Goal: Task Accomplishment & Management: Use online tool/utility

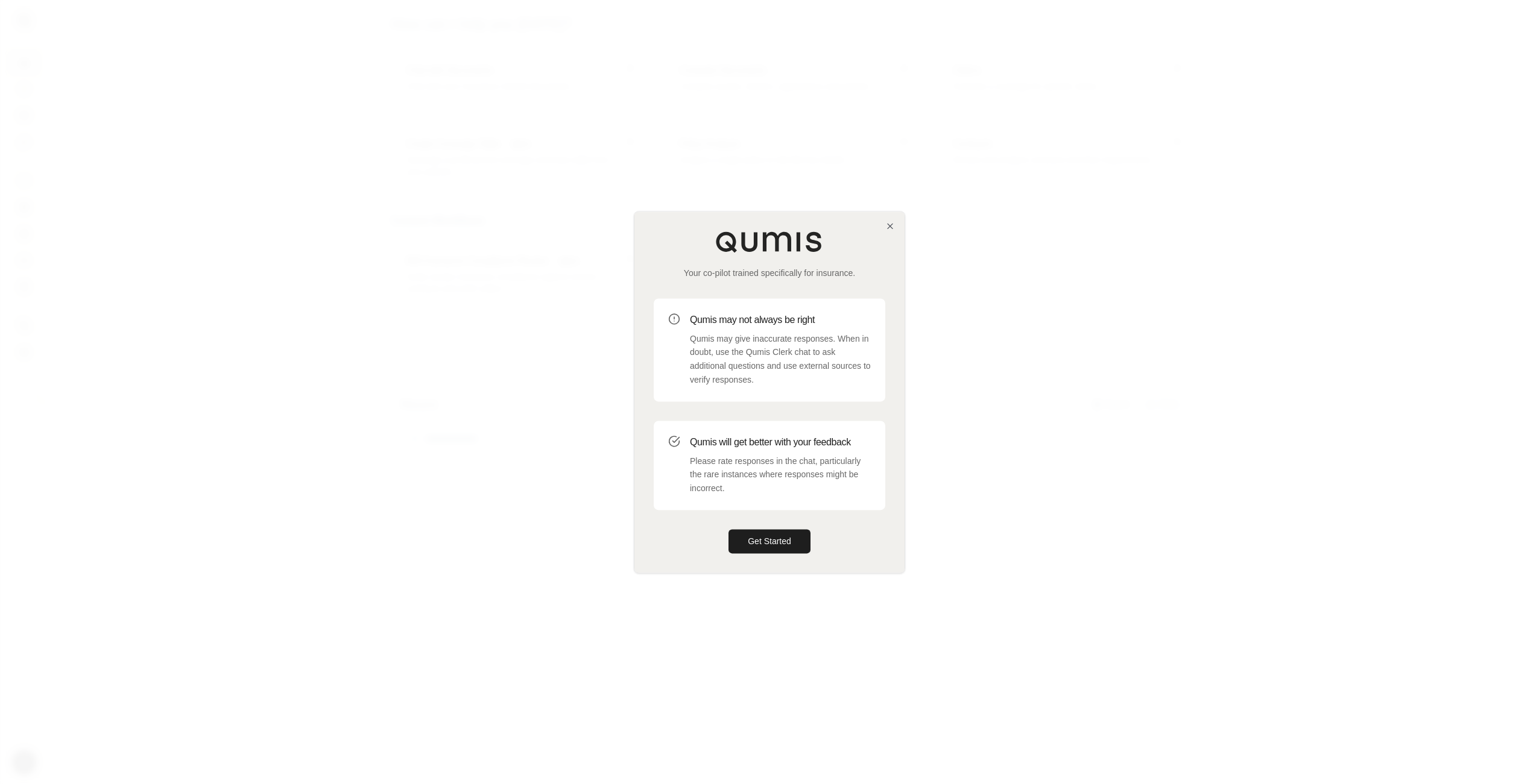
click at [1087, 374] on div at bounding box center [769, 392] width 1539 height 784
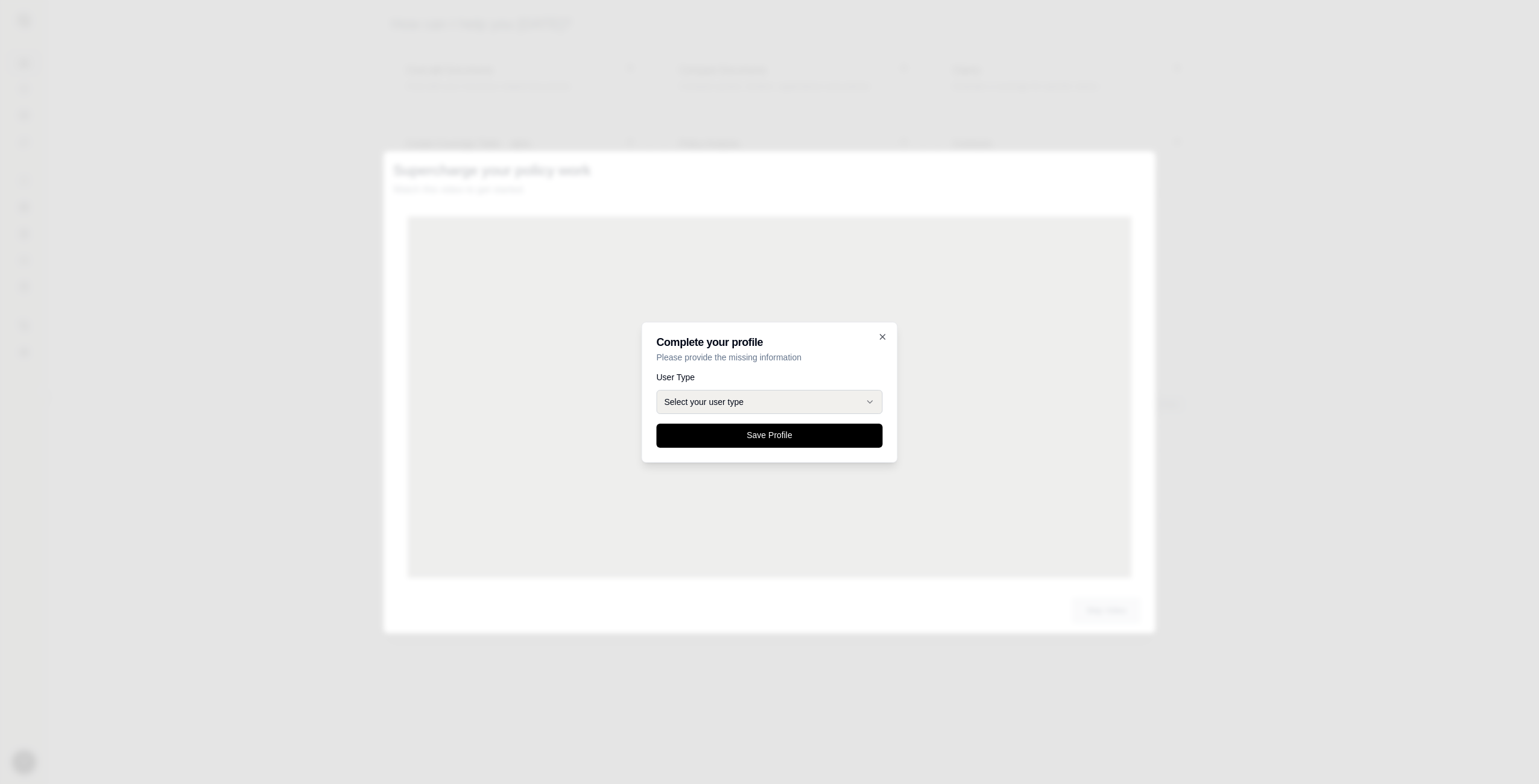
click at [745, 403] on button "Select your user type" at bounding box center [770, 402] width 226 height 24
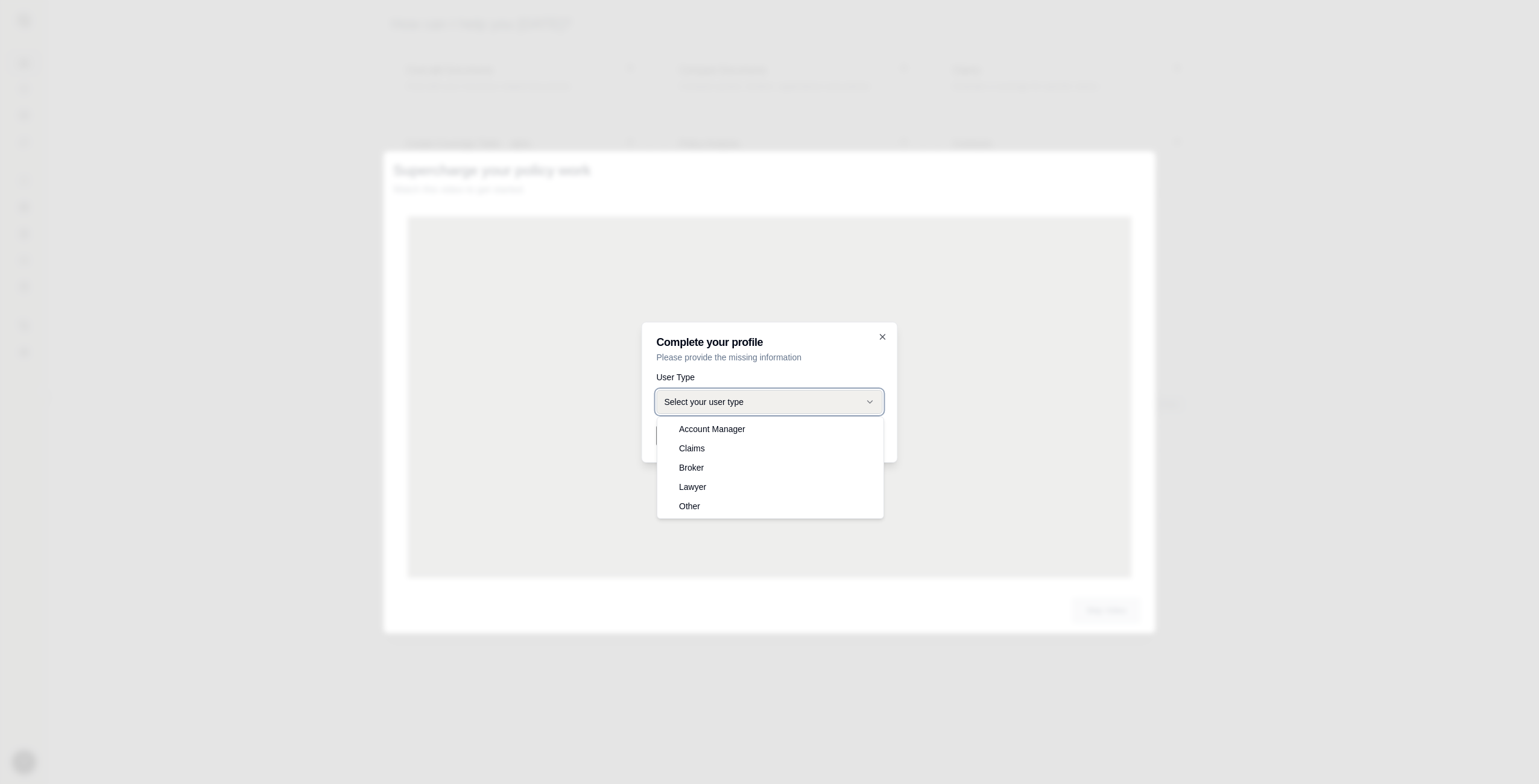
select select "*****"
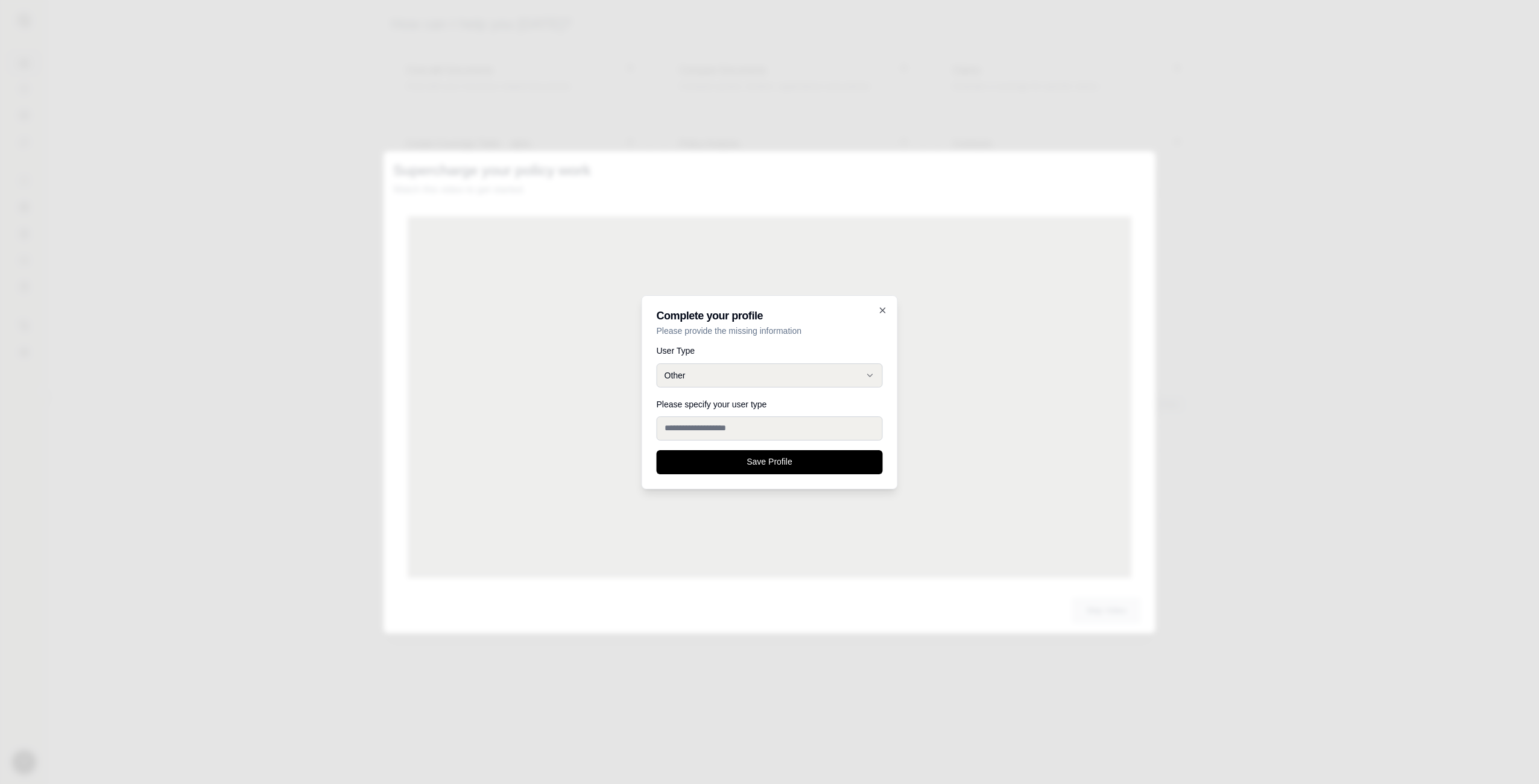
click at [733, 425] on input "Please specify your user type" at bounding box center [770, 428] width 226 height 24
click at [718, 432] on input "Please specify your user type" at bounding box center [770, 428] width 226 height 24
type input "**********"
click at [657, 450] on button "Save Profile" at bounding box center [770, 462] width 226 height 24
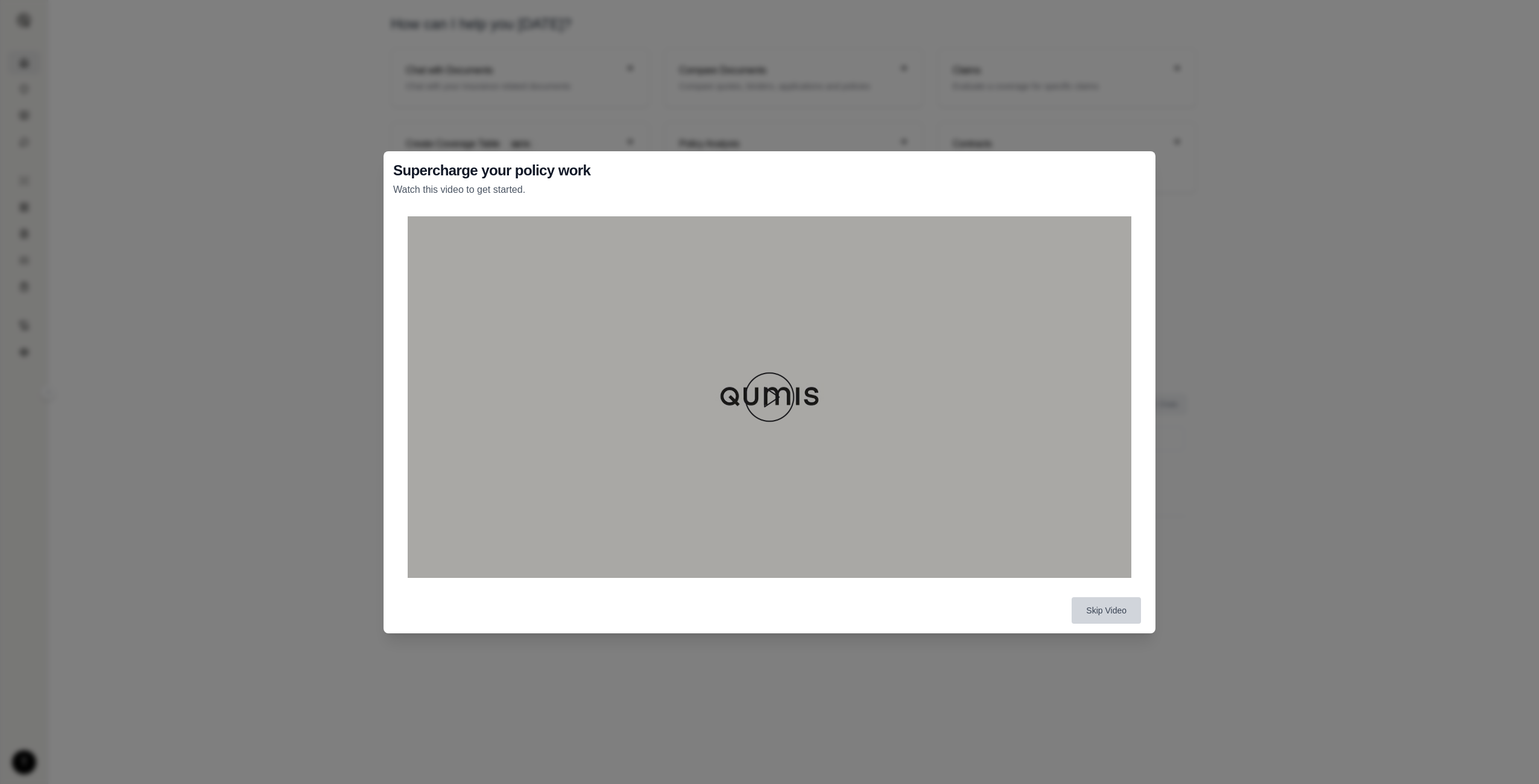
click at [1108, 617] on button "Skip Video" at bounding box center [1106, 610] width 70 height 26
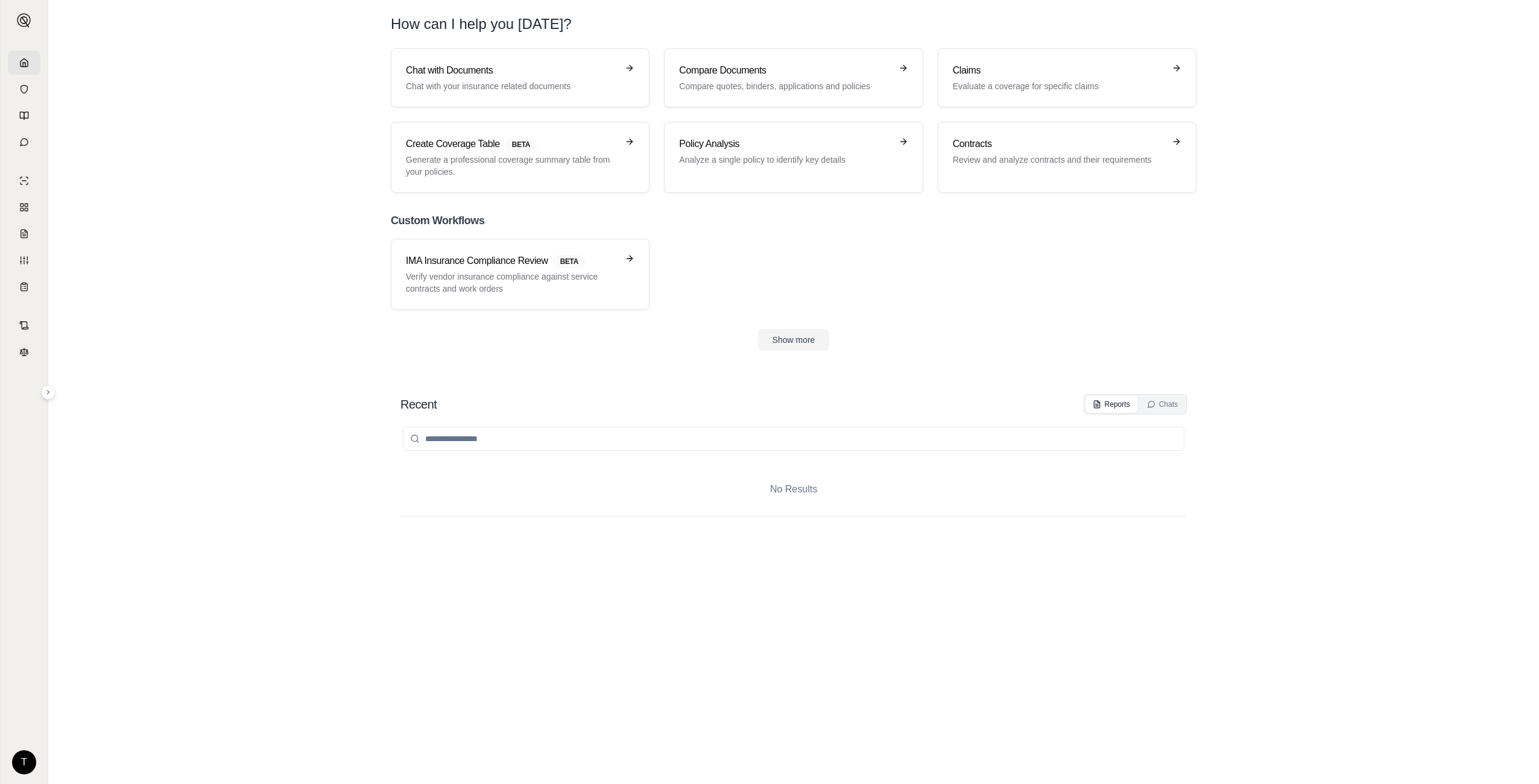
click at [20, 762] on html "T How can I help you [DATE]? Chat with Documents Chat with your insurance relat…" at bounding box center [769, 392] width 1539 height 784
click at [36, 736] on div "Log Out" at bounding box center [53, 735] width 100 height 19
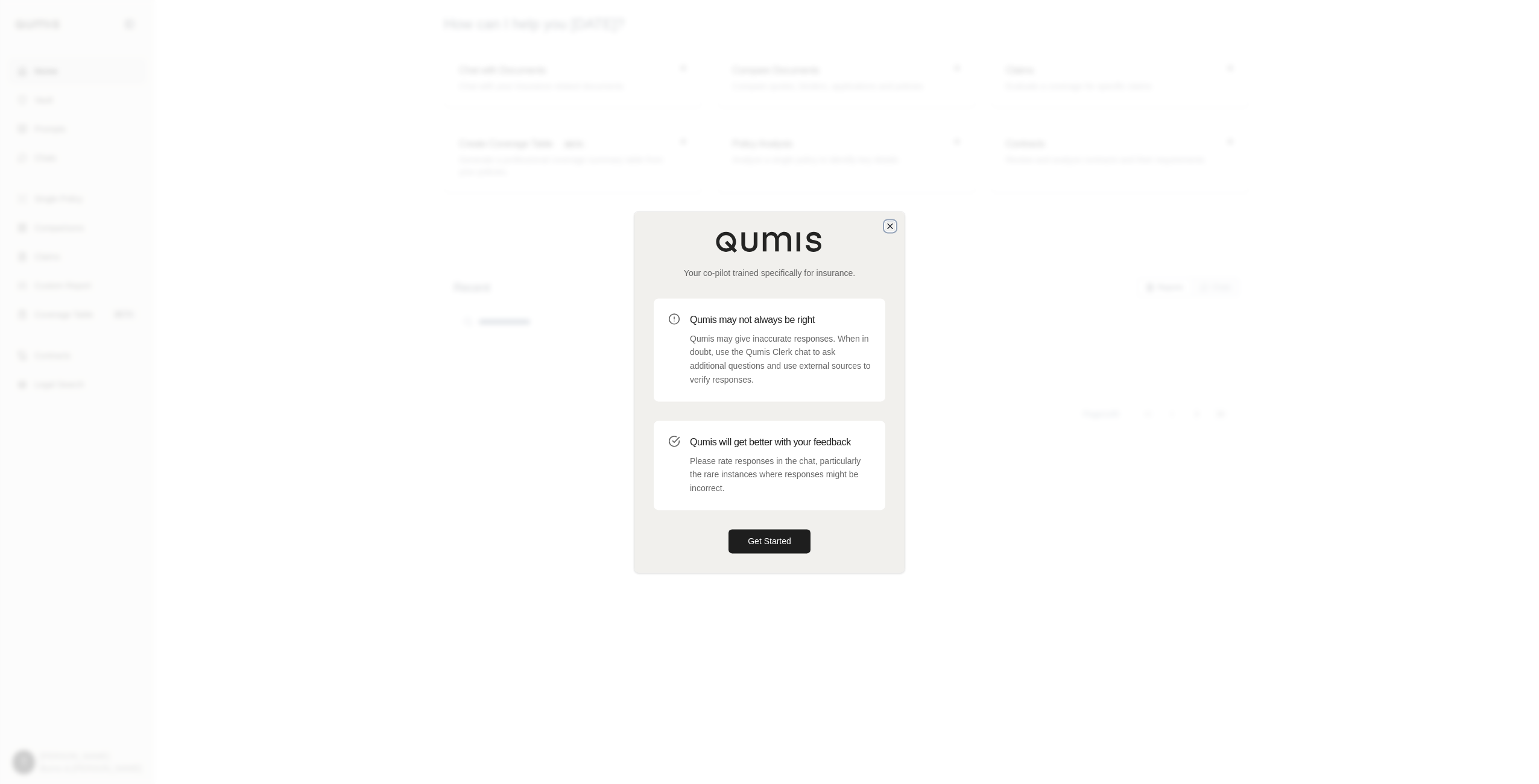
click at [890, 226] on icon "button" at bounding box center [890, 226] width 9 height 9
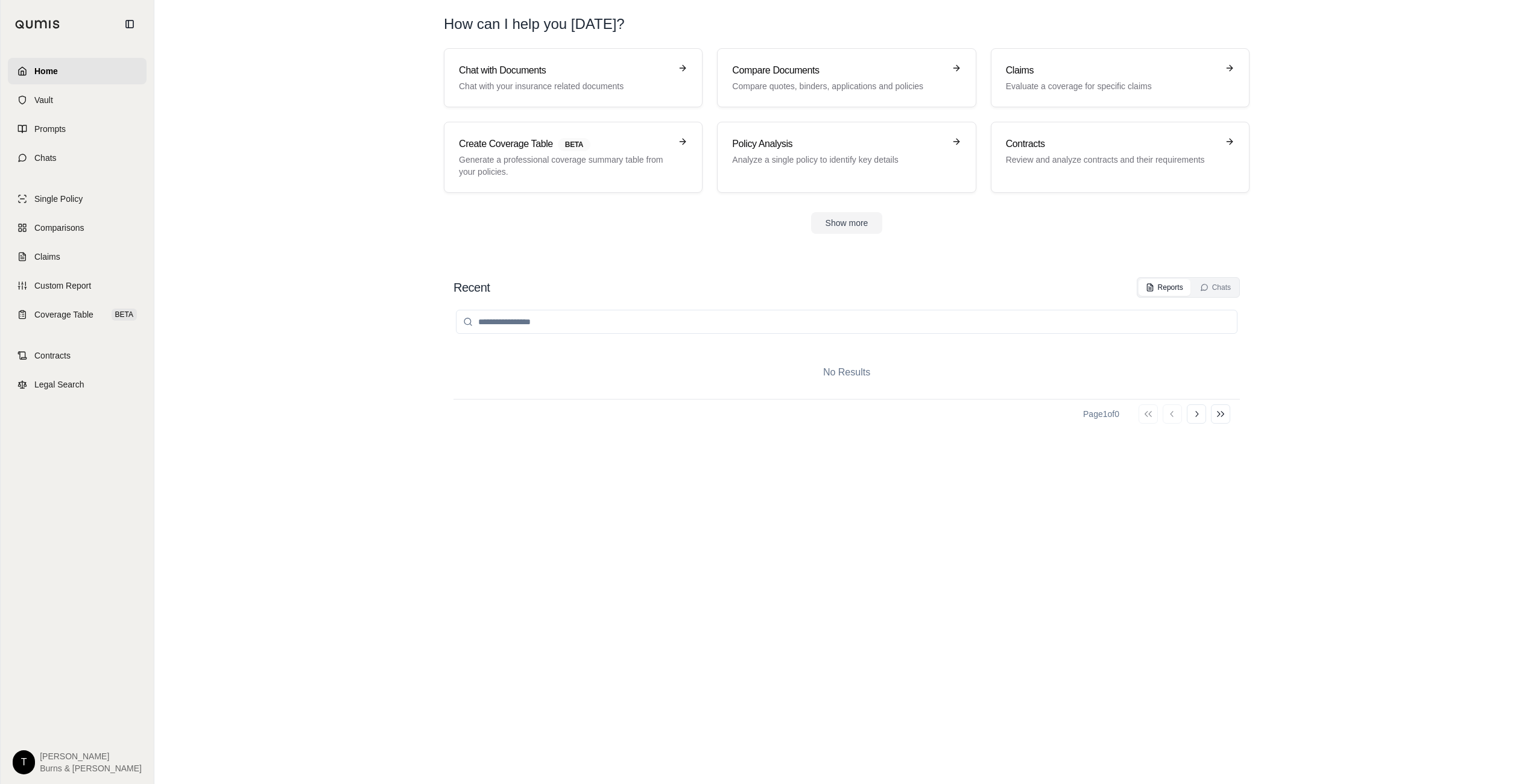
click at [288, 569] on section "Recent Reports Chats No Results Page 1 of 0 Go to first page Go to previous pag…" at bounding box center [846, 519] width 1375 height 531
click at [18, 760] on html "Home Vault Prompts Chats Single Policy Comparisons Claims Custom Report Coverag…" at bounding box center [769, 392] width 1539 height 784
click at [46, 734] on div "Log Out" at bounding box center [53, 735] width 100 height 19
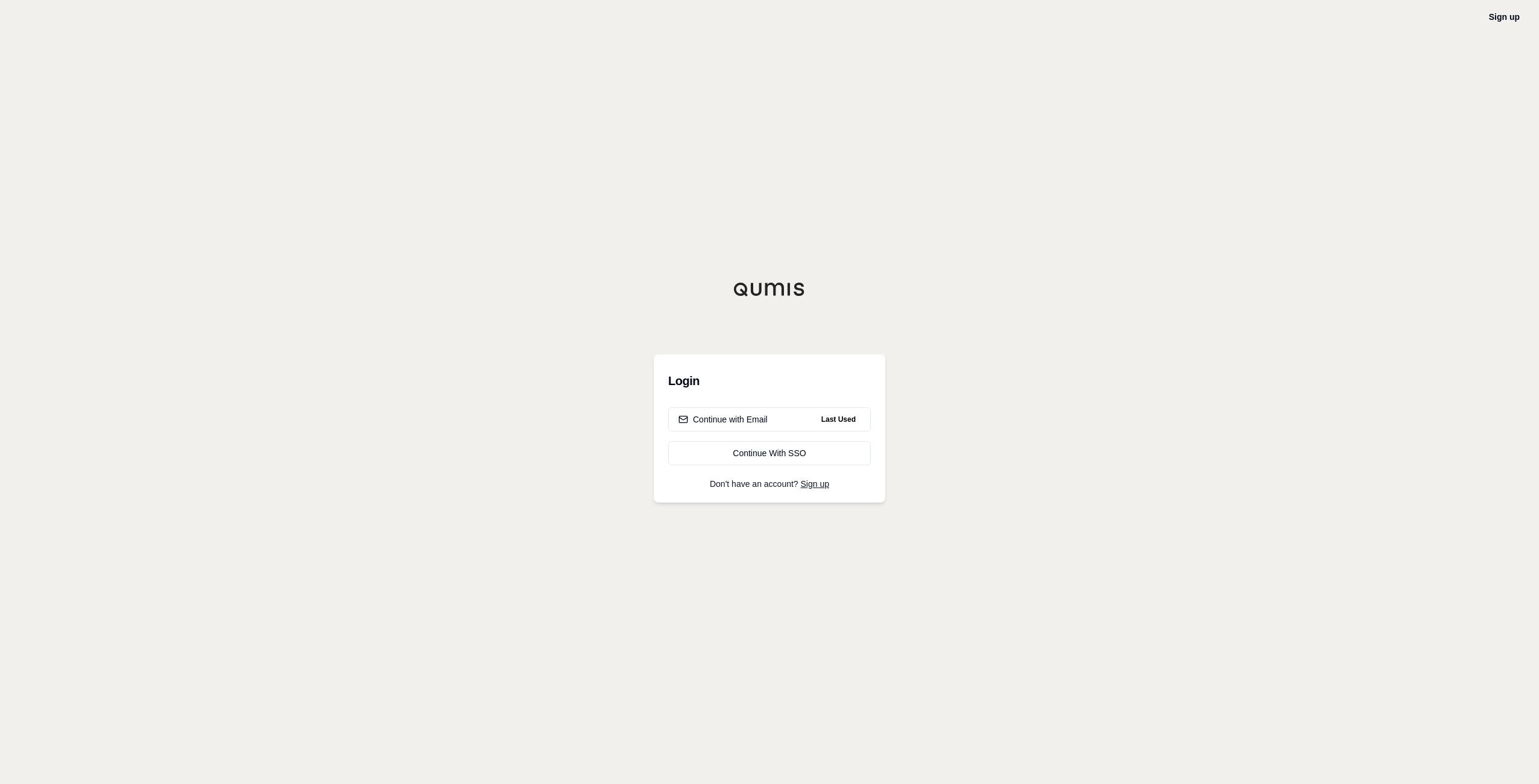
drag, startPoint x: 625, startPoint y: 585, endPoint x: 682, endPoint y: 597, distance: 58.2
click at [626, 585] on div "Sign up Login Continue with Email Last Used Continue With SSO Don't have an acc…" at bounding box center [769, 392] width 1539 height 784
drag, startPoint x: 671, startPoint y: 605, endPoint x: 735, endPoint y: 602, distance: 64.1
click at [681, 603] on div "Sign up Login Continue with Email Last Used Continue With SSO Don't have an acc…" at bounding box center [769, 392] width 1539 height 784
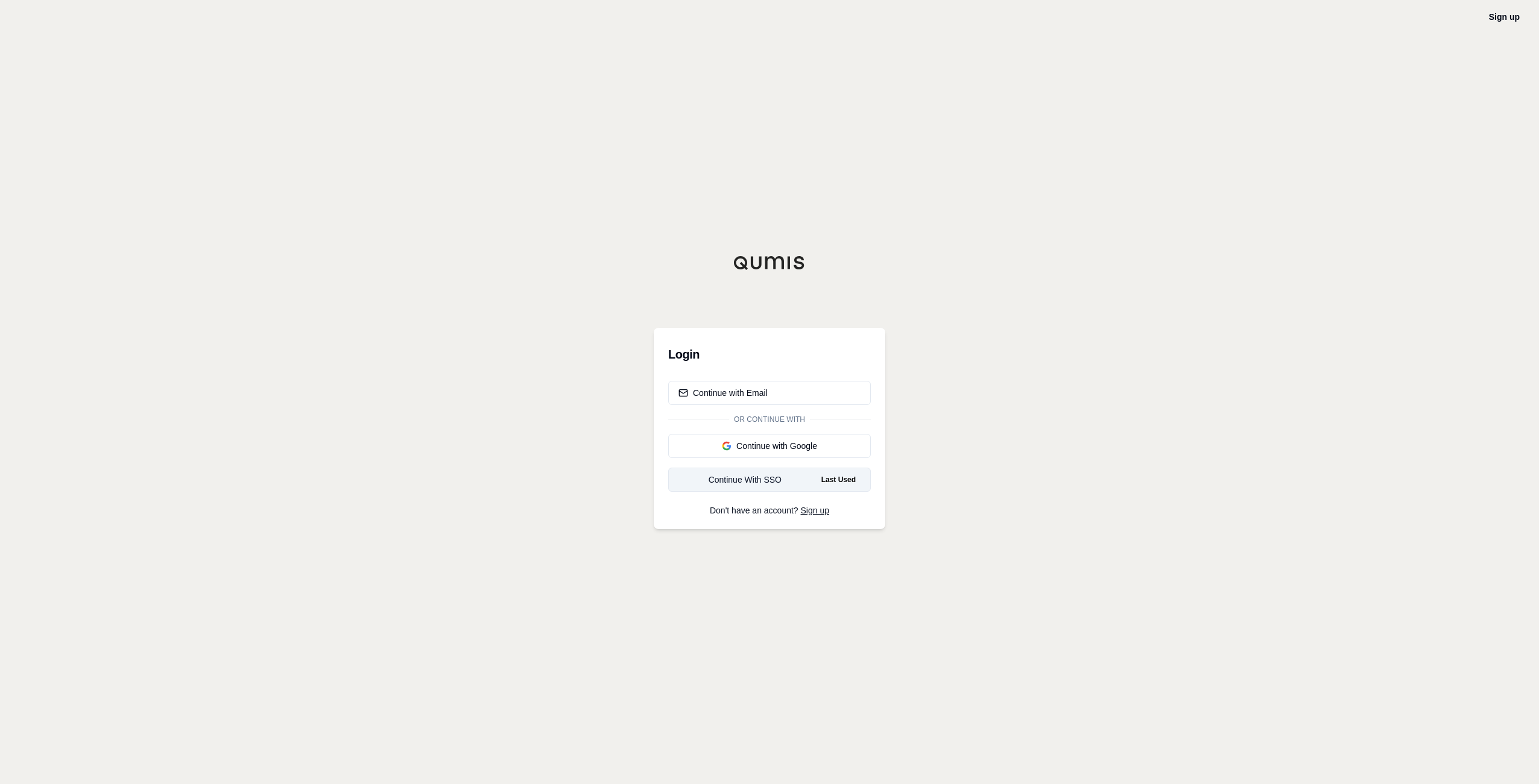
click at [730, 477] on div "Continue With SSO" at bounding box center [745, 479] width 133 height 12
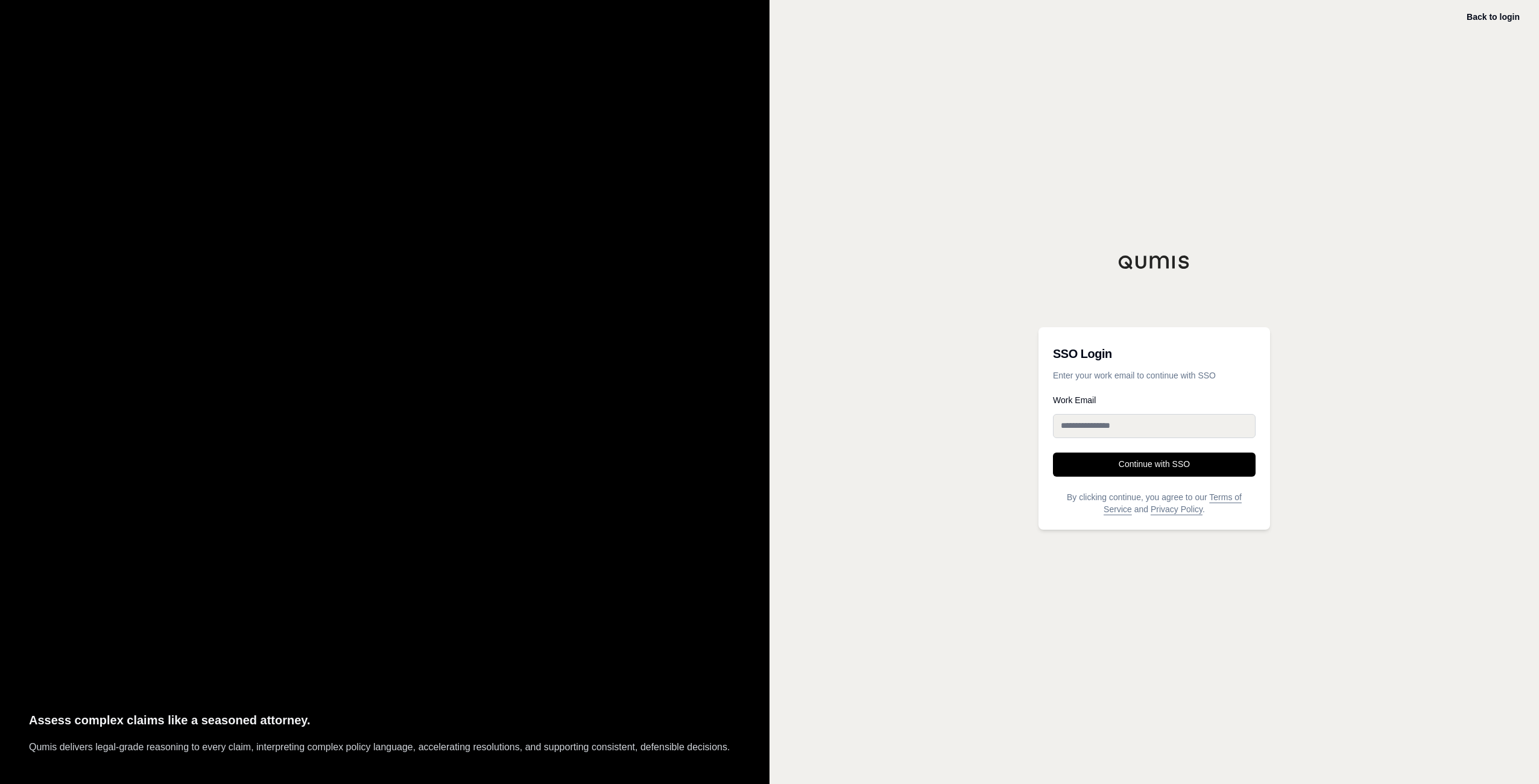
click at [1097, 422] on input "Work Email" at bounding box center [1154, 426] width 203 height 24
type input "**********"
click at [1169, 464] on button "Continue with SSO" at bounding box center [1154, 465] width 203 height 24
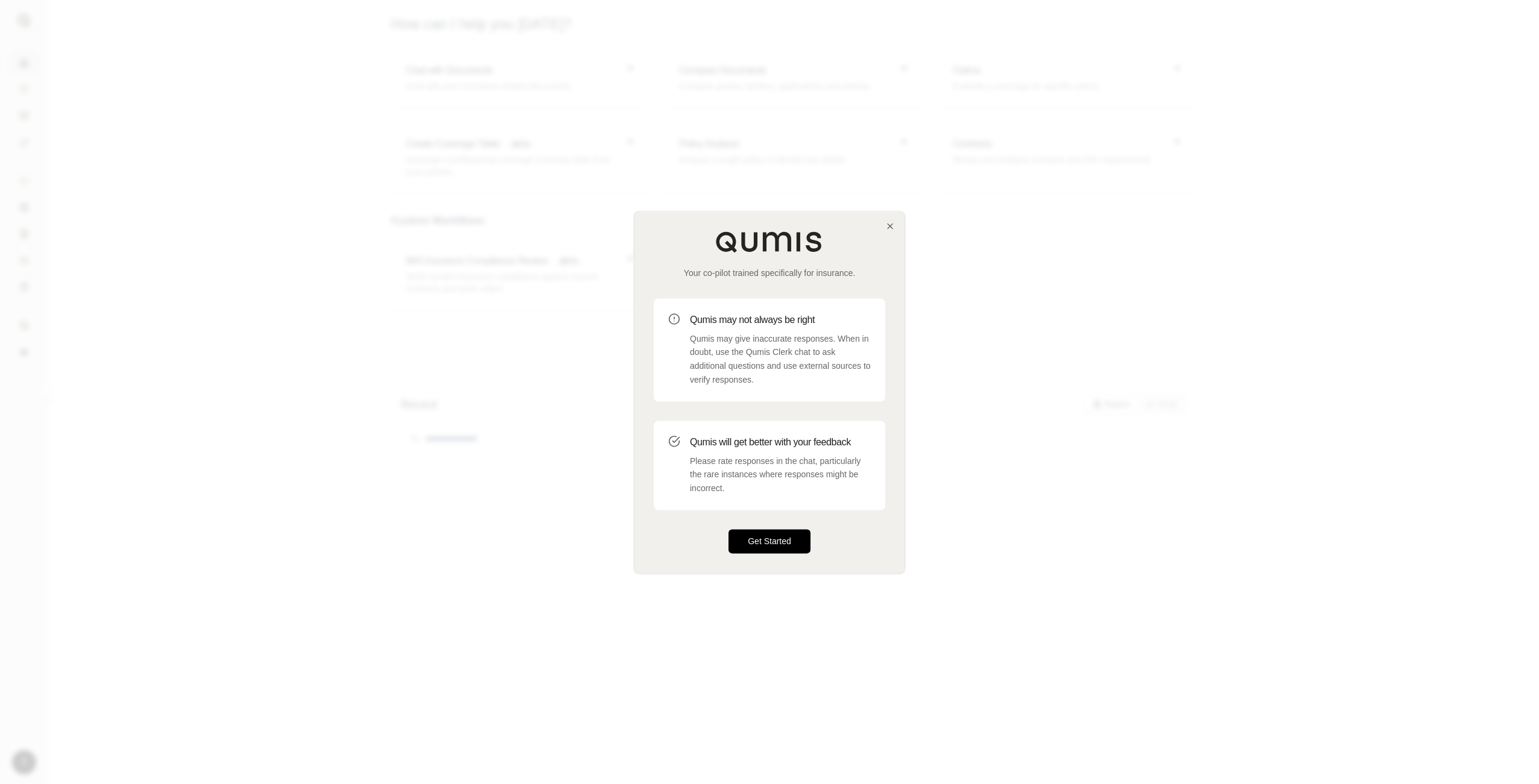
click at [775, 540] on button "Get Started" at bounding box center [769, 541] width 82 height 24
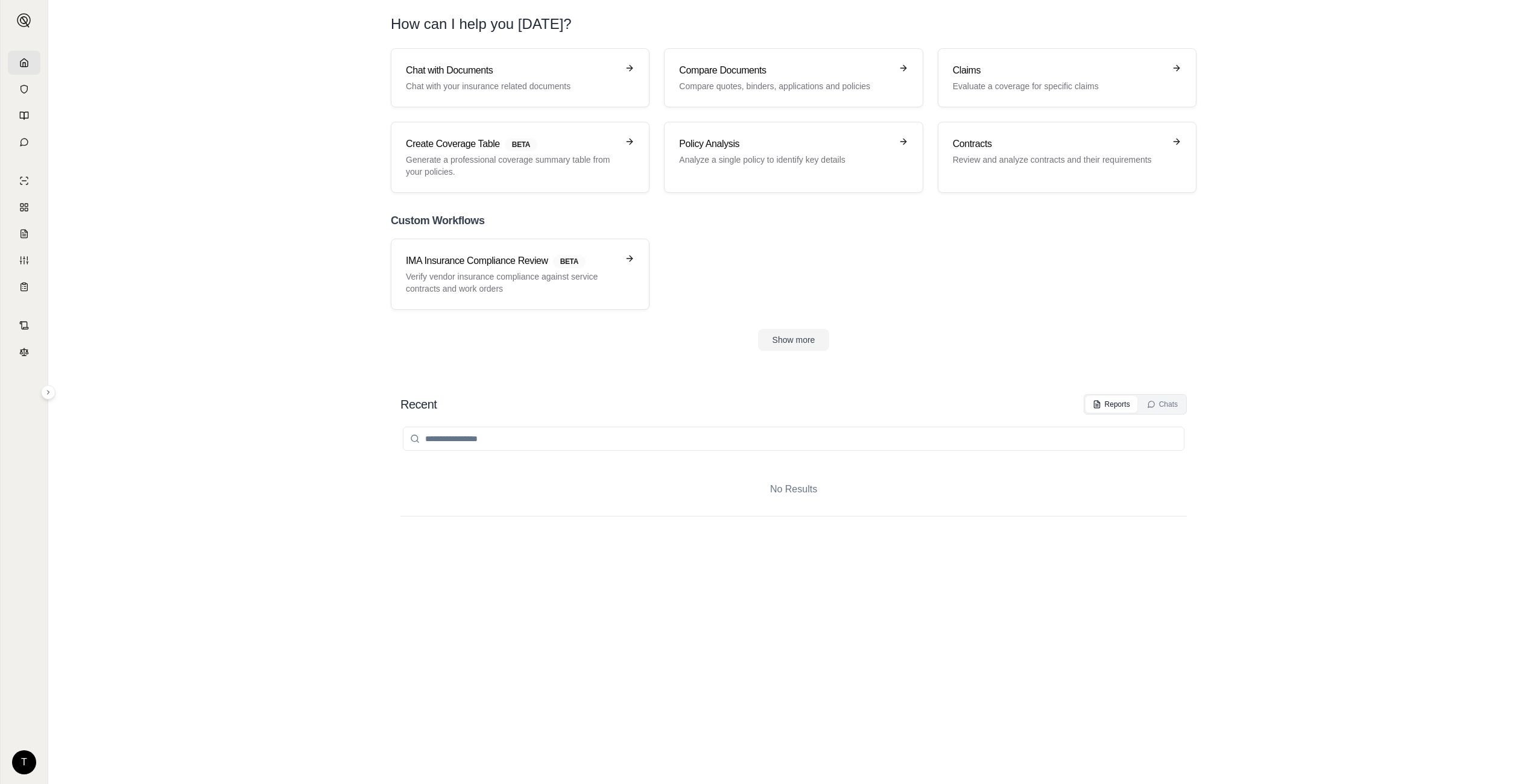
click at [238, 146] on section "Chat with Documents Chat with your insurance related documents Compare Document…" at bounding box center [794, 209] width 1481 height 322
